Goal: Transaction & Acquisition: Purchase product/service

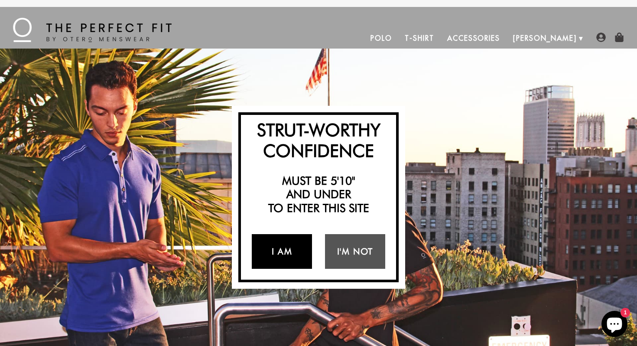
click at [284, 253] on link "I Am" at bounding box center [282, 251] width 60 height 35
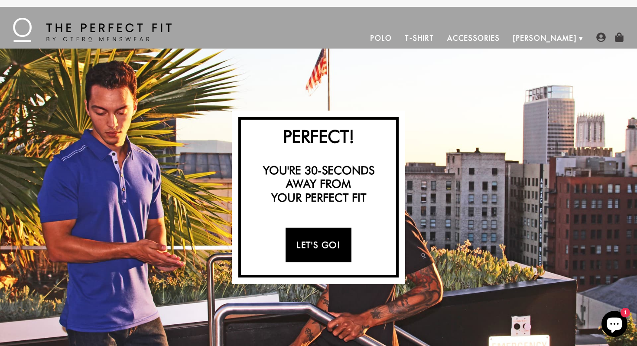
click at [316, 247] on link "Let's Go!" at bounding box center [318, 245] width 65 height 35
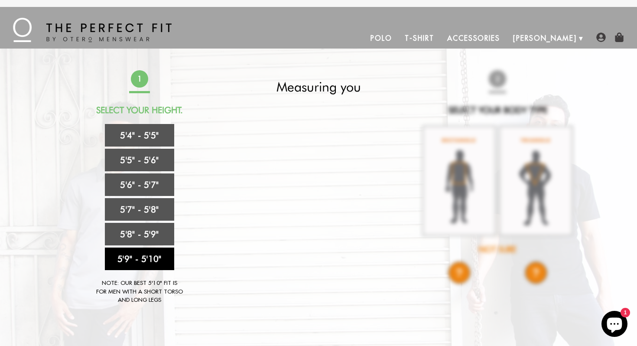
click at [143, 262] on link "5'9" - 5'10"" at bounding box center [139, 258] width 69 height 23
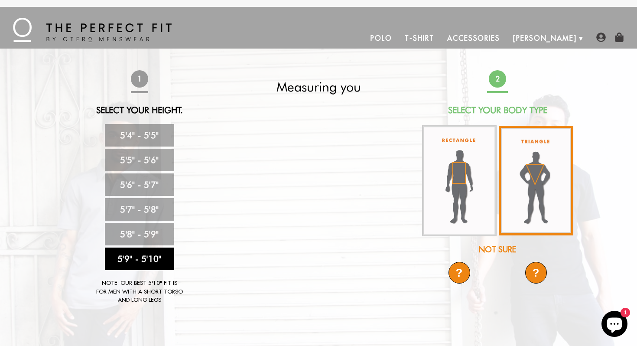
click at [531, 198] on img at bounding box center [536, 181] width 75 height 110
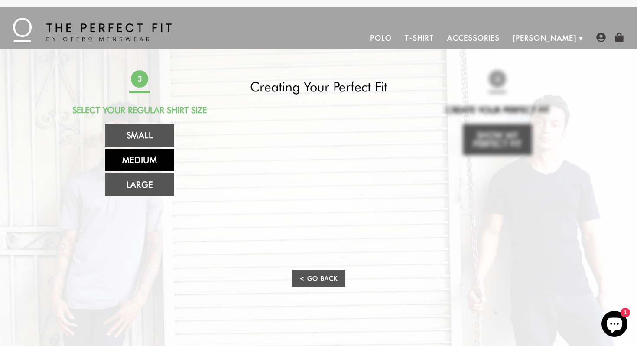
click at [130, 156] on link "Medium" at bounding box center [139, 160] width 69 height 23
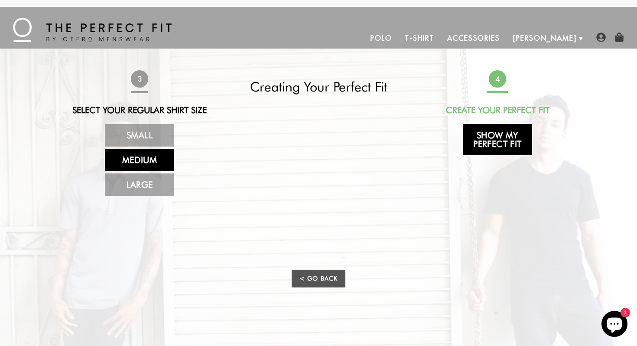
click at [513, 143] on link "Show My Perfect Fit" at bounding box center [497, 139] width 69 height 31
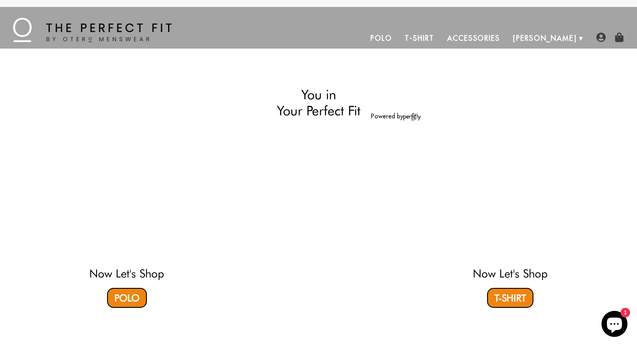
select select "59-510"
select select "triangle"
select select "M"
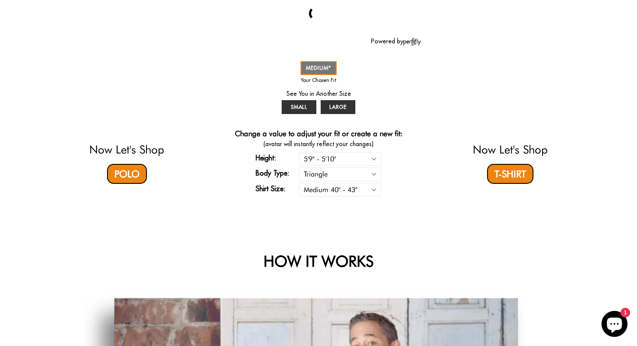
scroll to position [61, 0]
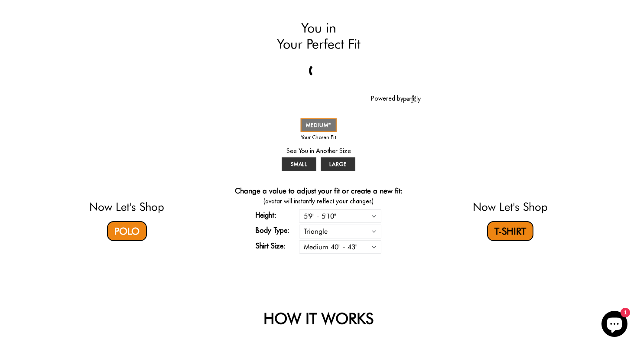
click at [512, 231] on link "T-Shirt" at bounding box center [510, 231] width 46 height 20
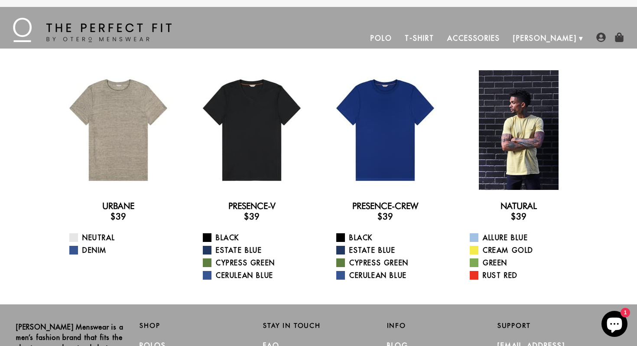
scroll to position [135, 0]
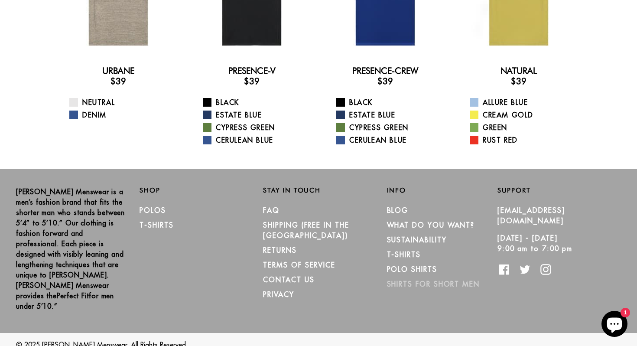
click at [433, 283] on link "Shirts for Short Men" at bounding box center [433, 284] width 93 height 9
